Goal: Task Accomplishment & Management: Manage account settings

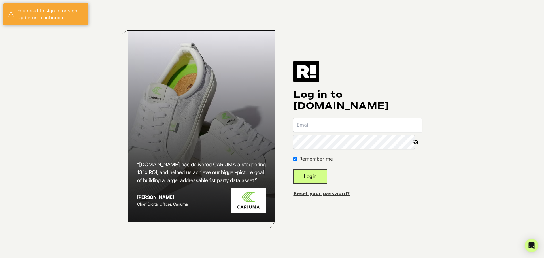
type input "michael@thefittest.com"
click at [316, 178] on button "Login" at bounding box center [310, 176] width 34 height 14
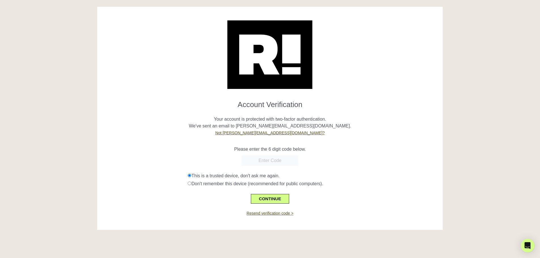
click at [275, 163] on input "text" at bounding box center [269, 161] width 57 height 10
type input "831810"
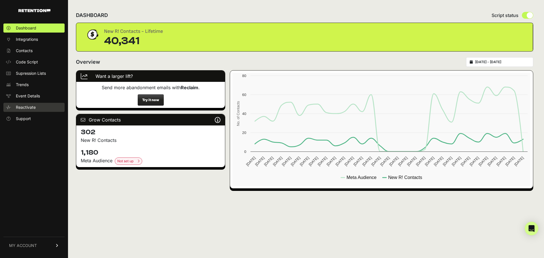
click at [24, 106] on span "Reactivate" at bounding box center [26, 108] width 20 height 6
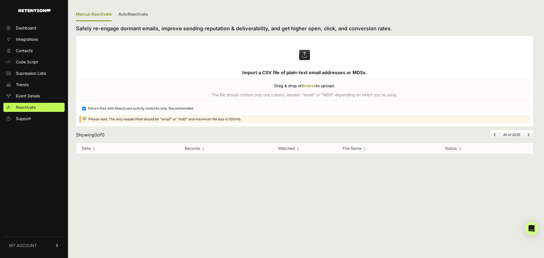
click at [34, 244] on span "MY ACCOUNT" at bounding box center [23, 246] width 28 height 6
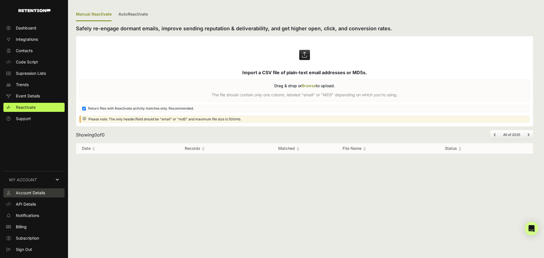
click at [40, 193] on span "Account Details" at bounding box center [30, 193] width 29 height 6
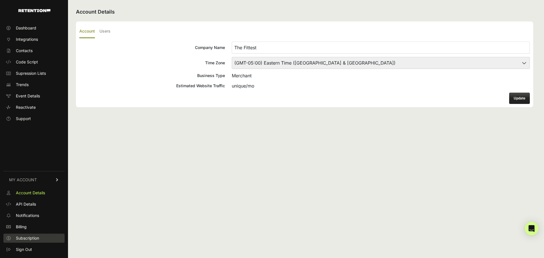
click at [31, 237] on span "Subscription" at bounding box center [27, 238] width 23 height 6
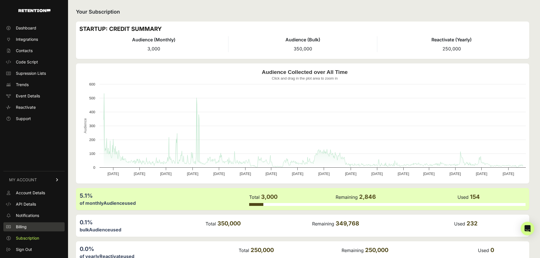
click at [23, 227] on span "Billing" at bounding box center [21, 227] width 11 height 6
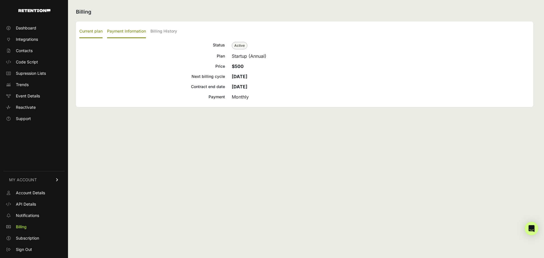
click at [131, 32] on label "Payment Information" at bounding box center [126, 31] width 39 height 13
click at [0, 0] on input "Payment Information" at bounding box center [0, 0] width 0 height 0
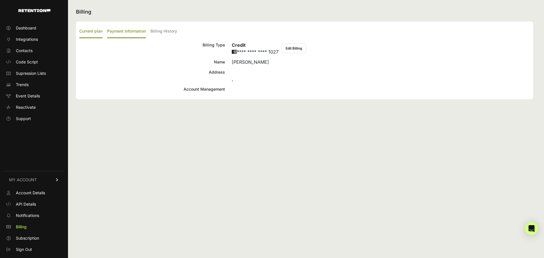
click at [93, 32] on label "Current plan" at bounding box center [90, 31] width 23 height 13
click at [0, 0] on input "Current plan" at bounding box center [0, 0] width 0 height 0
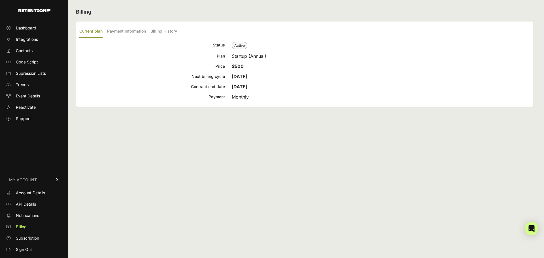
click at [238, 45] on span "Active" at bounding box center [240, 45] width 16 height 7
click at [123, 31] on label "Payment Information" at bounding box center [126, 31] width 39 height 13
click at [0, 0] on input "Payment Information" at bounding box center [0, 0] width 0 height 0
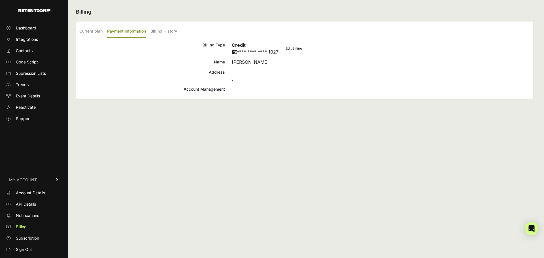
click at [299, 48] on button "Edit Billing" at bounding box center [294, 49] width 24 height 10
click at [163, 31] on label "Billing History" at bounding box center [163, 31] width 27 height 13
click at [0, 0] on input "Billing History" at bounding box center [0, 0] width 0 height 0
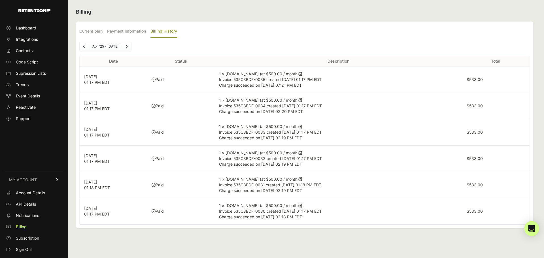
click at [531, 228] on icon "Open Intercom Messenger" at bounding box center [531, 228] width 7 height 7
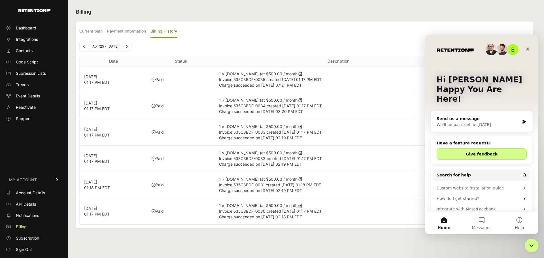
click at [465, 116] on div "Send us a message" at bounding box center [477, 119] width 83 height 6
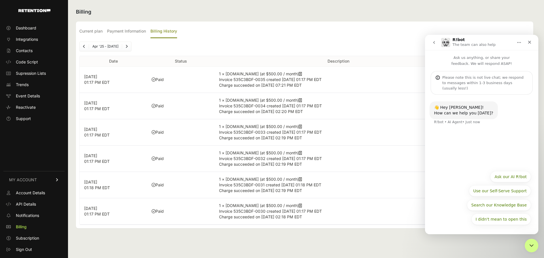
click at [478, 80] on div "Please note this is not live chat; we respond to messages within 1-3 business d…" at bounding box center [485, 83] width 86 height 16
click at [454, 193] on div "I didn't mean to open this Ask our AI R!bot Use our Self-Serve Support Search o…" at bounding box center [481, 199] width 99 height 57
click at [479, 59] on p "Ask us anything, or share your feedback. We will respond ASAP!" at bounding box center [481, 58] width 113 height 16
click at [448, 212] on div "I didn't mean to open this Ask our AI R!bot Use our Self-Serve Support Search o…" at bounding box center [481, 199] width 99 height 57
click at [460, 224] on div "I didn't mean to open this Ask our AI R!bot Use our Self-Serve Support Search o…" at bounding box center [481, 199] width 99 height 57
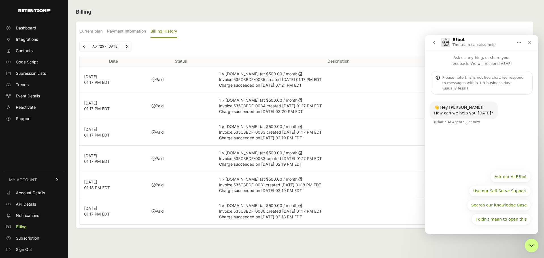
click at [517, 45] on button "Home" at bounding box center [519, 42] width 11 height 11
click at [511, 134] on div "👋 Hey Michael! How can we help you today? R!bot • AI Agent • Just now" at bounding box center [481, 131] width 113 height 73
click at [517, 177] on button "Ask our AI R!bot" at bounding box center [510, 176] width 41 height 11
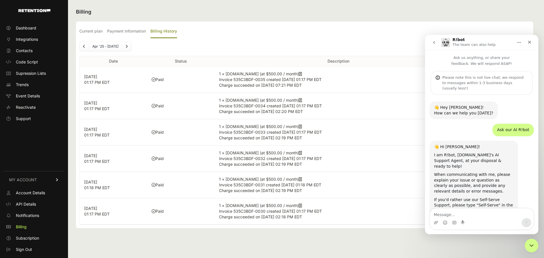
scroll to position [4, 0]
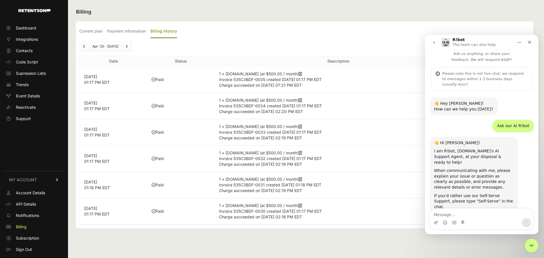
click at [468, 214] on textarea "Message…" at bounding box center [482, 213] width 104 height 10
type textarea "How do I cancel my plan?"
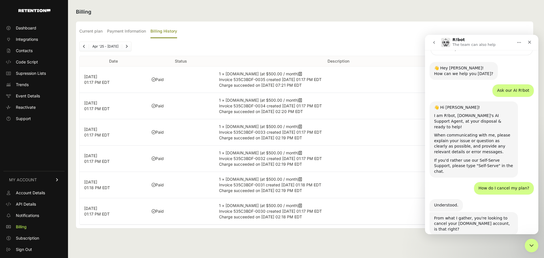
scroll to position [64, 0]
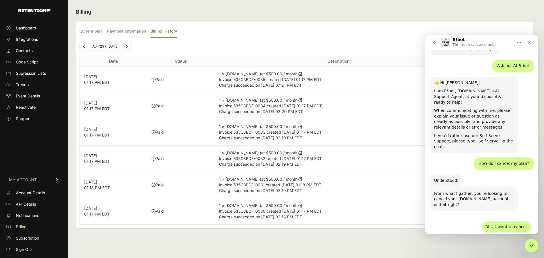
click at [502, 221] on button "Yes, I want to cancel" at bounding box center [506, 226] width 49 height 11
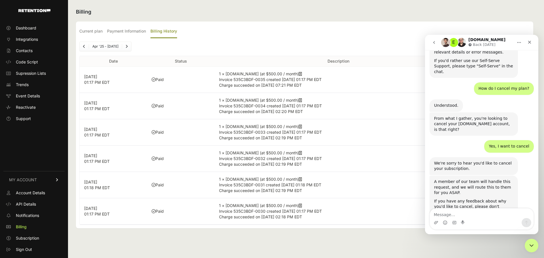
scroll to position [155, 0]
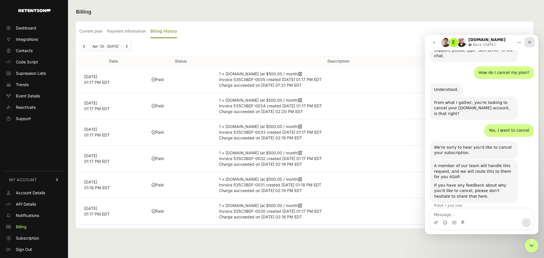
click at [530, 43] on icon "Close" at bounding box center [529, 42] width 3 height 3
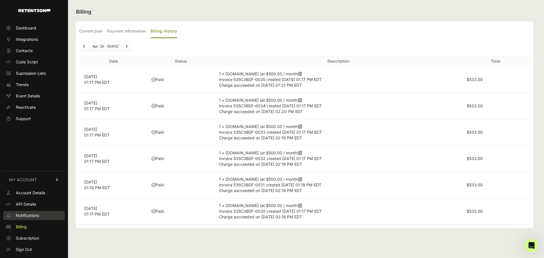
click at [29, 215] on span "Notifications" at bounding box center [27, 216] width 23 height 6
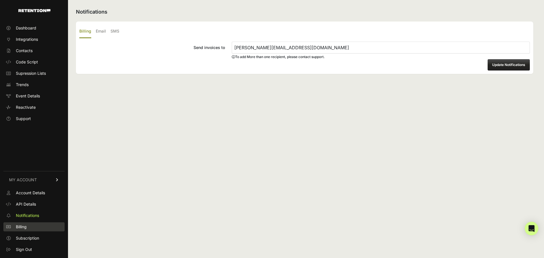
click at [31, 226] on link "Billing" at bounding box center [33, 226] width 61 height 9
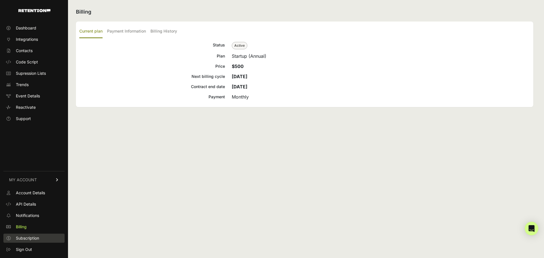
click at [35, 237] on span "Subscription" at bounding box center [27, 238] width 23 height 6
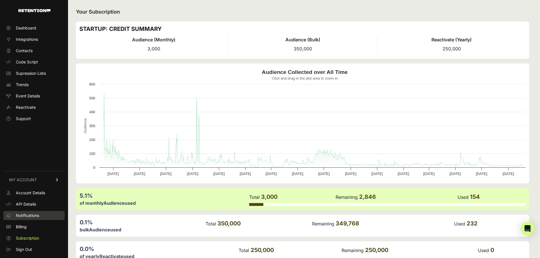
click at [26, 215] on span "Notifications" at bounding box center [27, 216] width 23 height 6
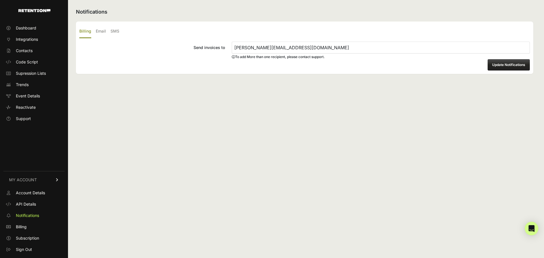
click at [243, 46] on input "[PERSON_NAME][EMAIL_ADDRESS][DOMAIN_NAME]" at bounding box center [381, 48] width 298 height 12
click at [238, 48] on input "[PERSON_NAME][EMAIL_ADDRESS][DOMAIN_NAME]" at bounding box center [381, 48] width 298 height 12
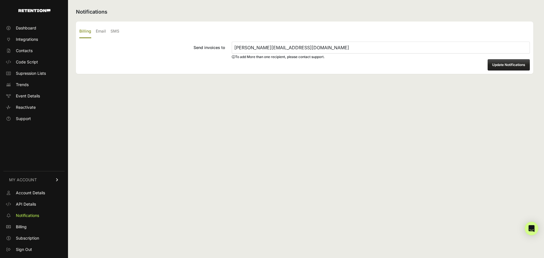
type input "[PERSON_NAME][EMAIL_ADDRESS][DOMAIN_NAME]"
click at [498, 67] on button "Update Notifications" at bounding box center [508, 64] width 42 height 11
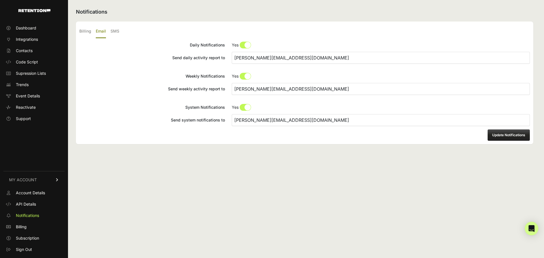
click at [247, 46] on input "Daily Notifications No Yes" at bounding box center [381, 45] width 298 height 7
radio input "true"
click at [246, 77] on input "Weekly Notifications No Yes" at bounding box center [381, 76] width 298 height 7
radio input "true"
click at [246, 107] on input "System Notifications No Yes" at bounding box center [381, 107] width 298 height 7
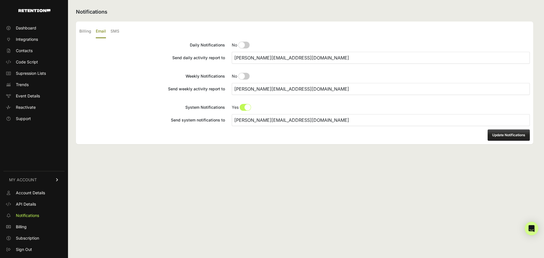
radio input "true"
click at [508, 136] on button "Update Notifications" at bounding box center [508, 134] width 42 height 11
click at [86, 32] on label "Billing" at bounding box center [85, 31] width 12 height 13
click at [0, 0] on input "Billing" at bounding box center [0, 0] width 0 height 0
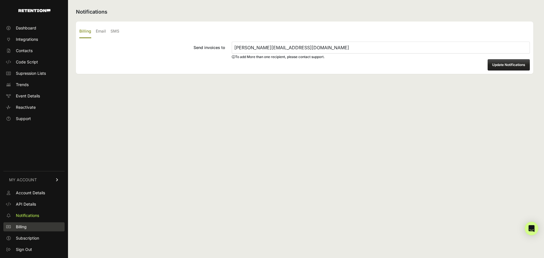
click at [22, 230] on link "Billing" at bounding box center [33, 226] width 61 height 9
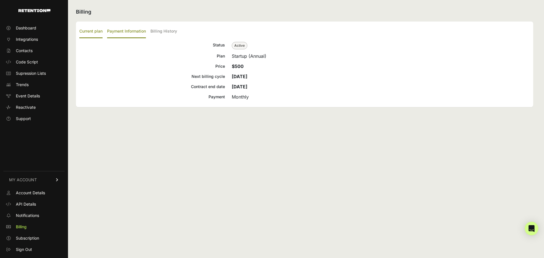
click at [124, 32] on label "Payment Information" at bounding box center [126, 31] width 39 height 13
click at [0, 0] on input "Payment Information" at bounding box center [0, 0] width 0 height 0
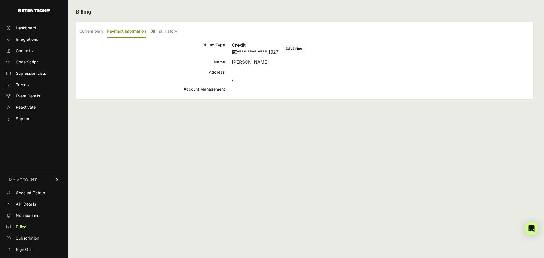
click at [210, 89] on div "Account Management" at bounding box center [152, 89] width 146 height 7
click at [246, 90] on div at bounding box center [381, 89] width 298 height 7
drag, startPoint x: 251, startPoint y: 88, endPoint x: 265, endPoint y: 88, distance: 14.2
click at [255, 87] on div at bounding box center [381, 89] width 298 height 7
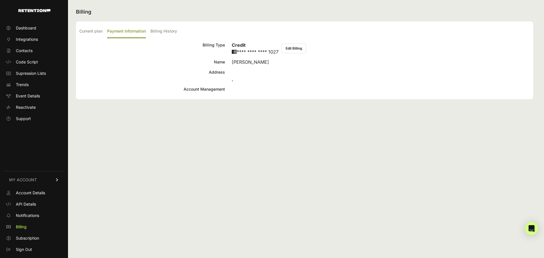
drag, startPoint x: 265, startPoint y: 88, endPoint x: 349, endPoint y: 88, distance: 83.6
click at [349, 88] on div at bounding box center [381, 89] width 298 height 7
drag, startPoint x: 209, startPoint y: 71, endPoint x: 393, endPoint y: 96, distance: 186.0
click at [393, 96] on div "Current plan Payment Information Billing History Status Active Plan Startup (An…" at bounding box center [304, 61] width 457 height 78
click at [358, 79] on div "," at bounding box center [381, 76] width 298 height 14
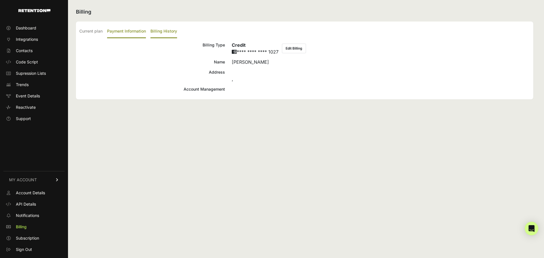
click at [170, 30] on label "Billing History" at bounding box center [163, 31] width 27 height 13
click at [0, 0] on input "Billing History" at bounding box center [0, 0] width 0 height 0
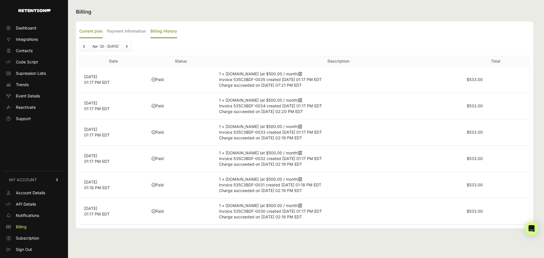
click at [94, 28] on label "Current plan" at bounding box center [90, 31] width 23 height 13
click at [0, 0] on input "Current plan" at bounding box center [0, 0] width 0 height 0
